Goal: Check status: Check status

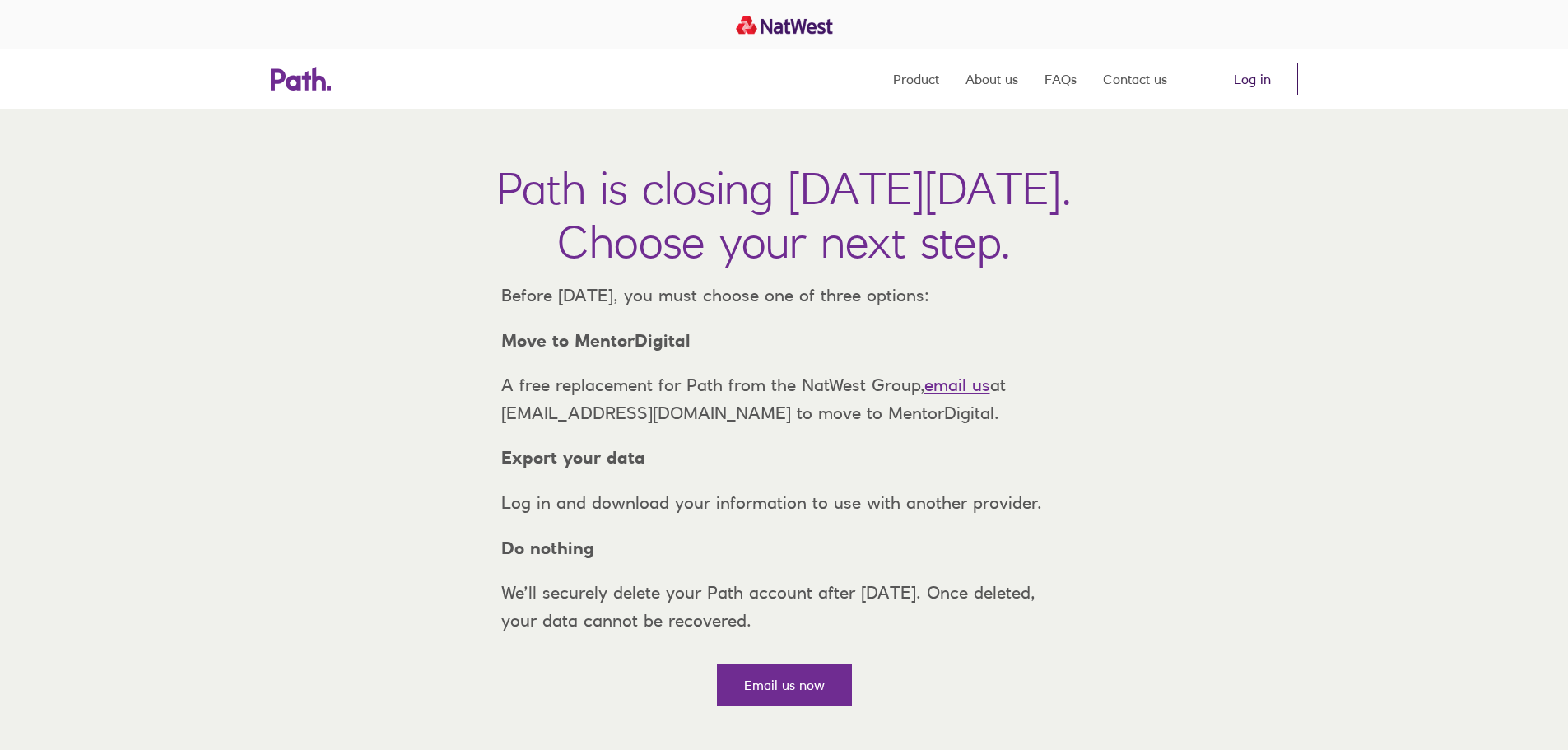
click at [1210, 82] on link "Log in" at bounding box center [1252, 78] width 91 height 33
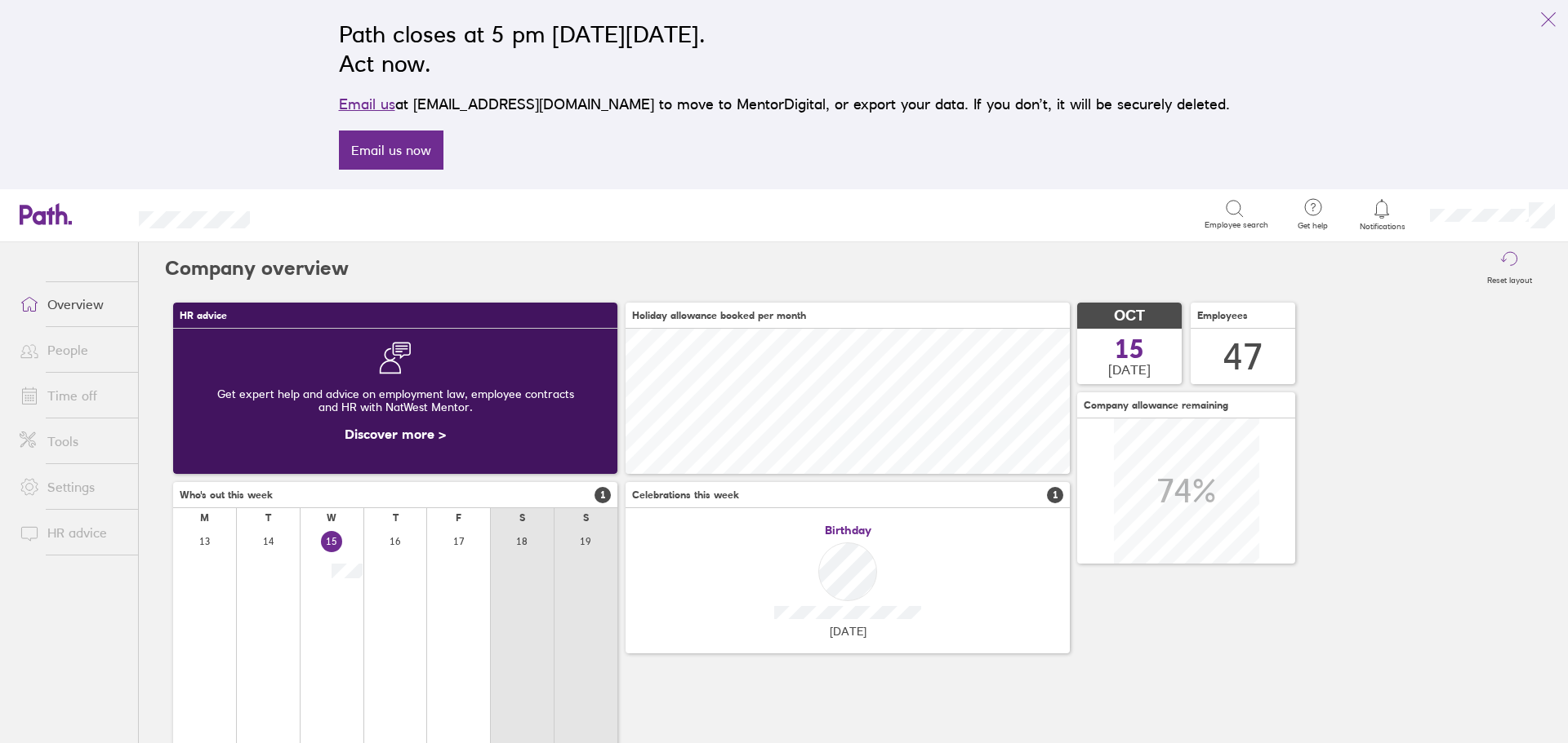
click at [60, 392] on link "Time off" at bounding box center [72, 395] width 132 height 32
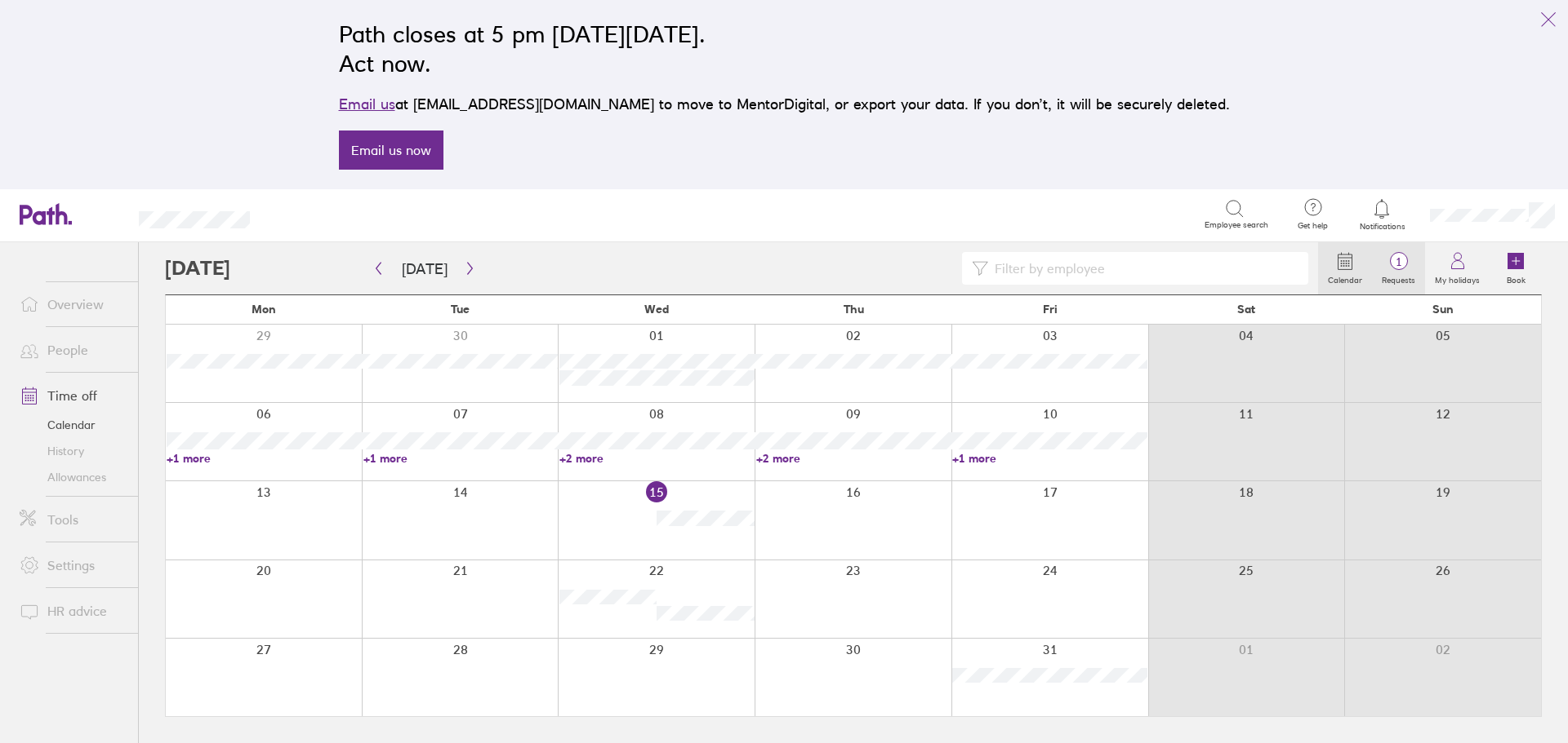
click at [1396, 250] on link "1 Requests" at bounding box center [1398, 268] width 53 height 52
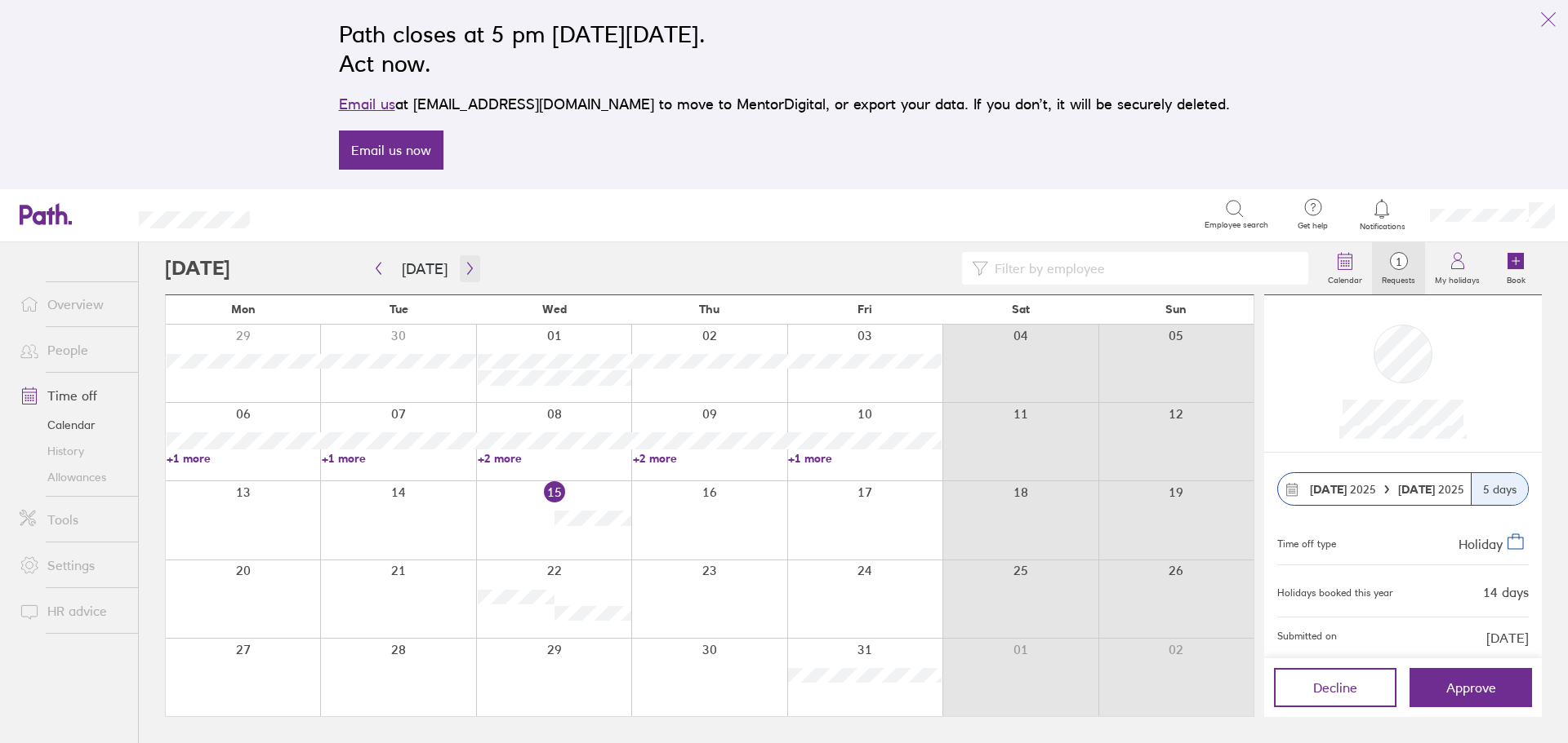
click at [463, 261] on icon "button" at bounding box center [469, 268] width 12 height 13
click at [1522, 348] on icon at bounding box center [1518, 347] width 20 height 44
click at [1548, 17] on icon "link" at bounding box center [1548, 19] width 19 height 19
